Goal: Use online tool/utility: Use online tool/utility

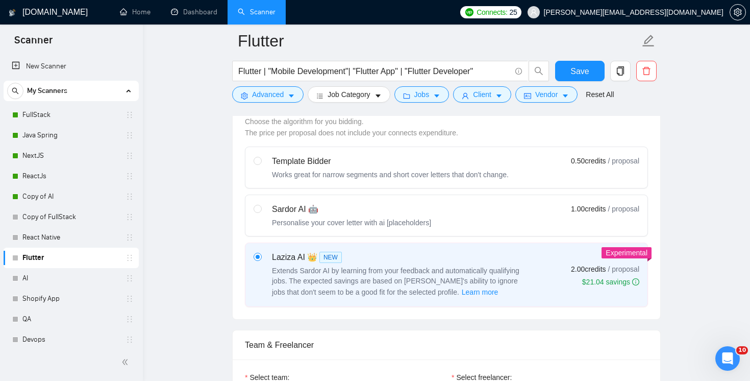
scroll to position [426, 0]
click at [67, 109] on link "FullStack" at bounding box center [70, 115] width 97 height 20
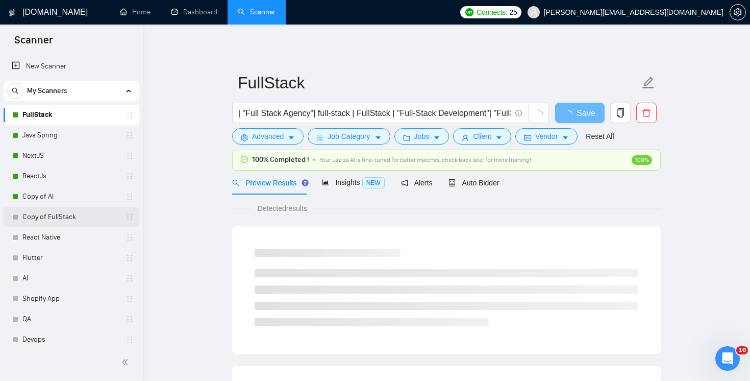
click at [103, 215] on link "Copy of FullStack" at bounding box center [70, 217] width 97 height 20
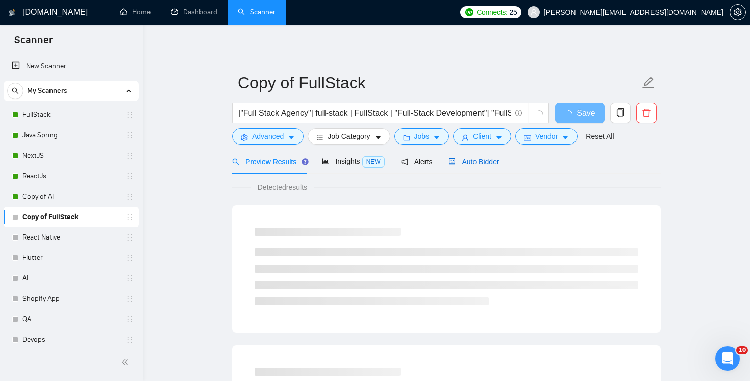
click at [490, 162] on span "Auto Bidder" at bounding box center [473, 162] width 50 height 8
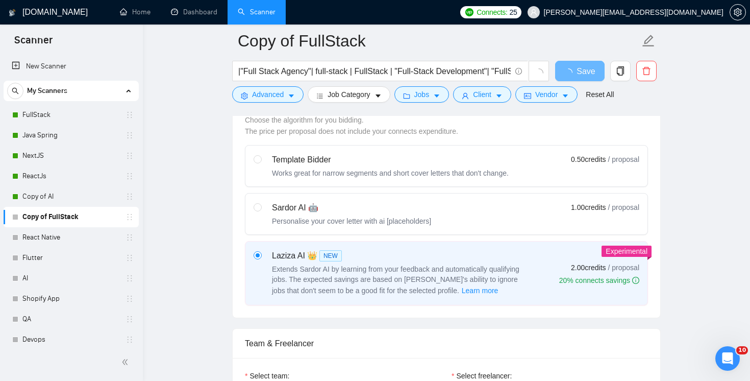
scroll to position [303, 0]
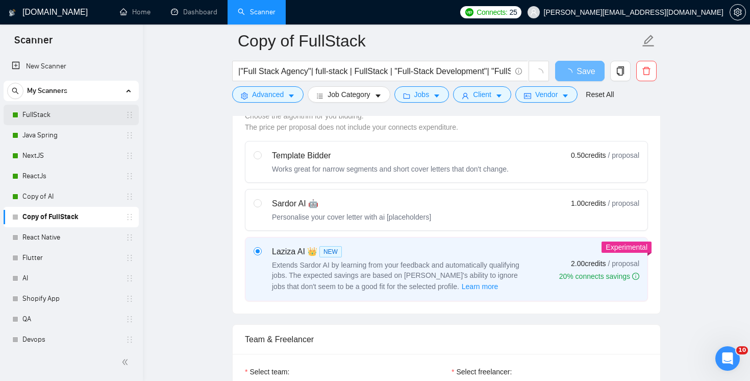
click at [87, 117] on link "FullStack" at bounding box center [70, 115] width 97 height 20
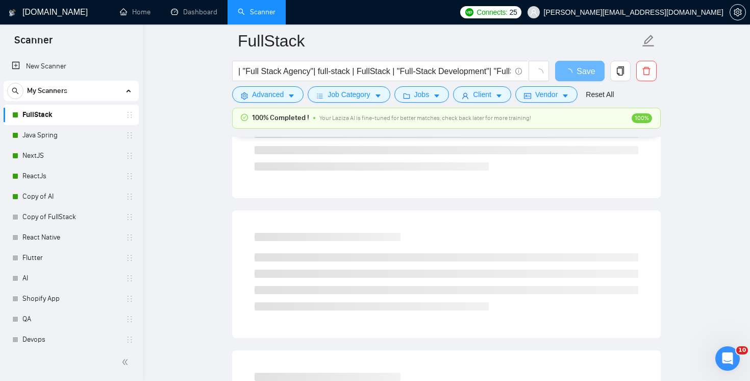
scroll to position [307, 0]
